Goal: Find specific page/section: Find specific page/section

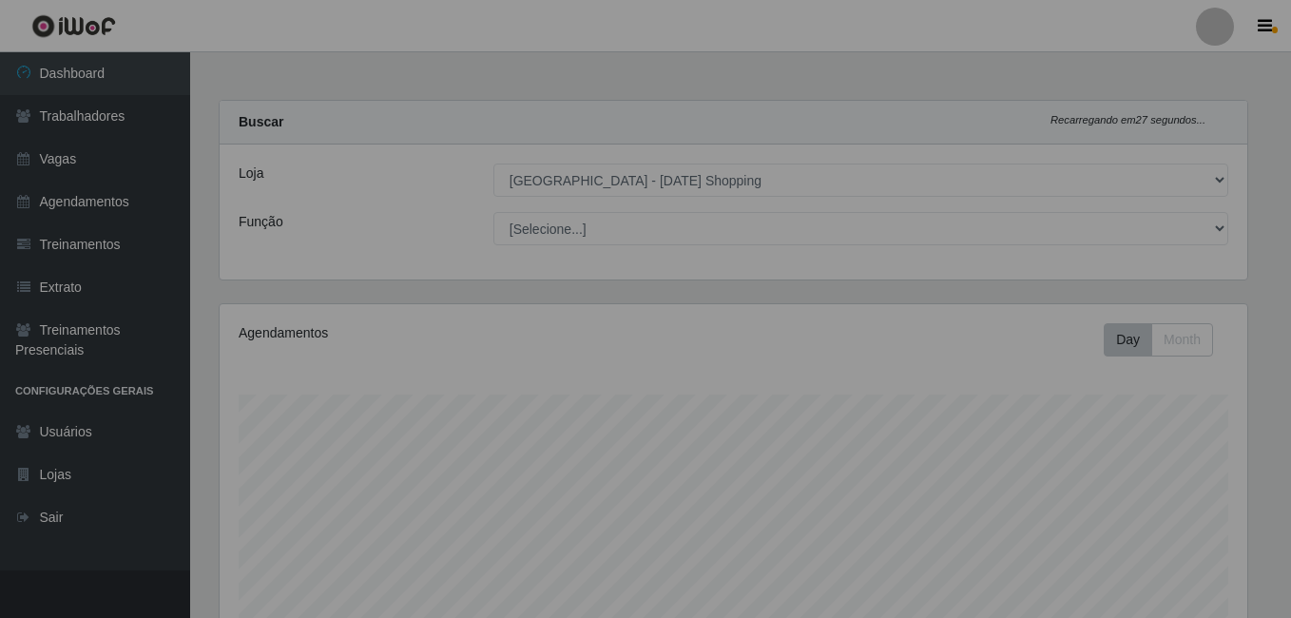
select select "471"
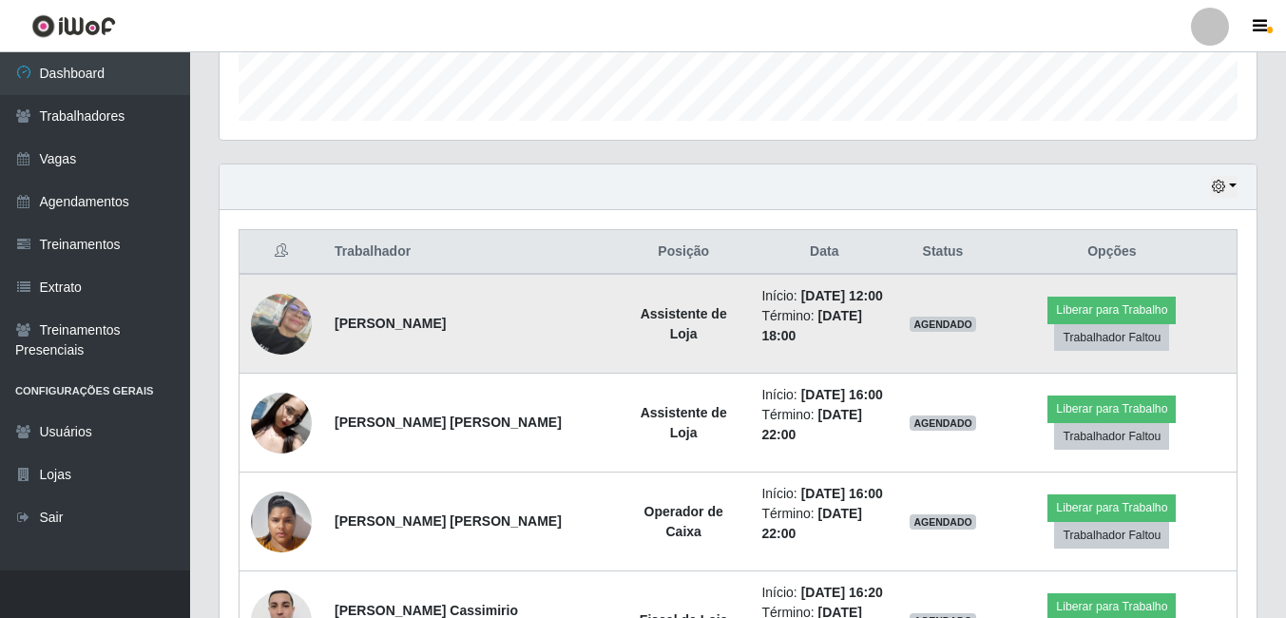
scroll to position [591, 0]
